Goal: Navigation & Orientation: Find specific page/section

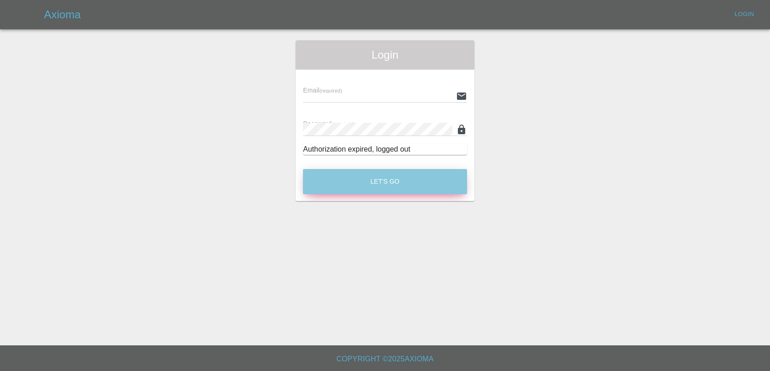
type input "[EMAIL_ADDRESS][DOMAIN_NAME]"
click at [363, 178] on button "Let's Go" at bounding box center [385, 181] width 164 height 25
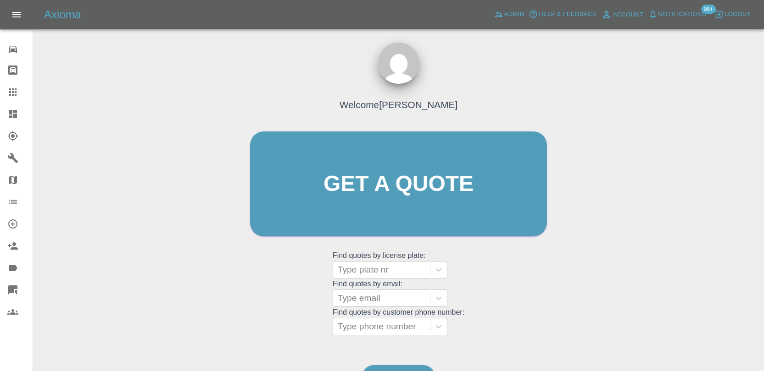
click at [673, 10] on span "Notifications" at bounding box center [682, 14] width 48 height 11
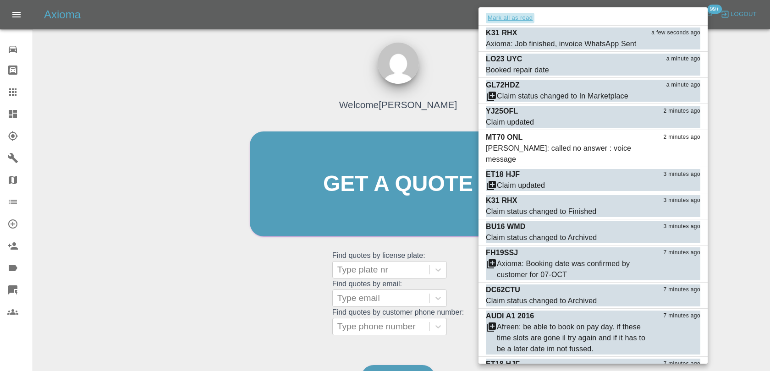
click at [523, 20] on button "Mark all as read" at bounding box center [510, 18] width 49 height 11
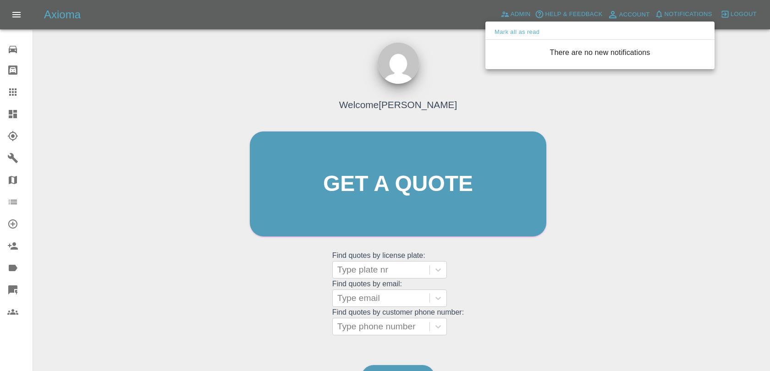
drag, startPoint x: 454, startPoint y: 50, endPoint x: 473, endPoint y: 42, distance: 20.7
click at [456, 50] on div at bounding box center [385, 185] width 770 height 371
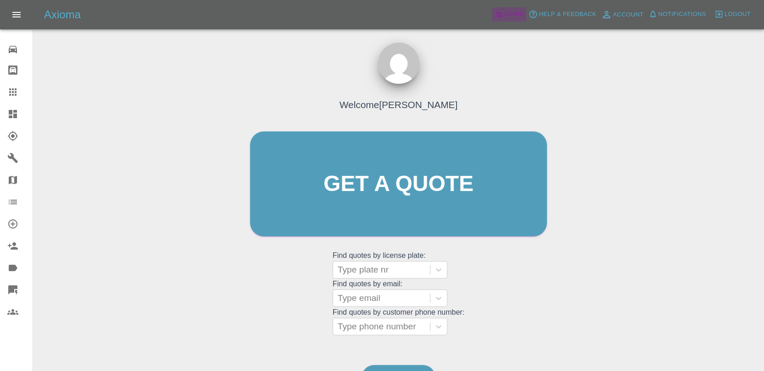
click at [510, 12] on span "Admin" at bounding box center [514, 14] width 20 height 11
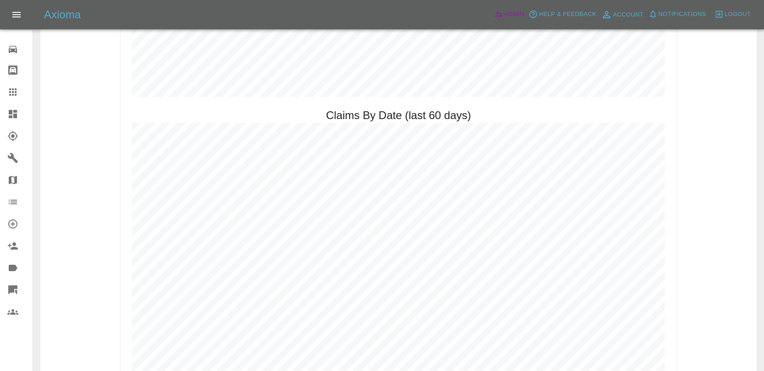
scroll to position [969, 0]
